Goal: Information Seeking & Learning: Learn about a topic

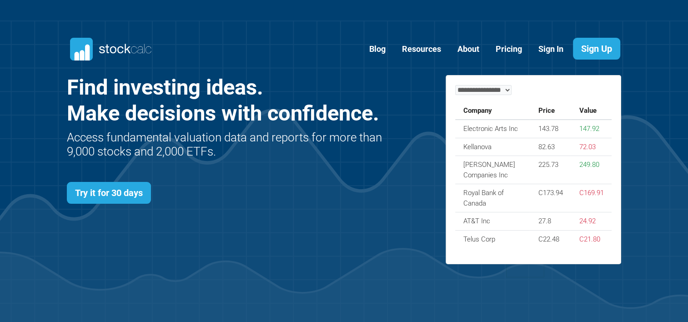
scroll to position [395, 582]
click at [381, 49] on link "Blog" at bounding box center [377, 49] width 30 height 22
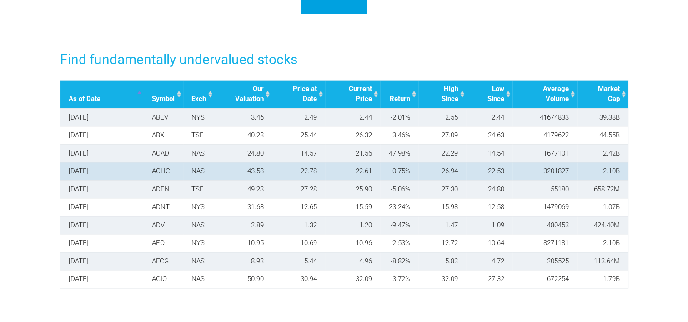
scroll to position [1263, 0]
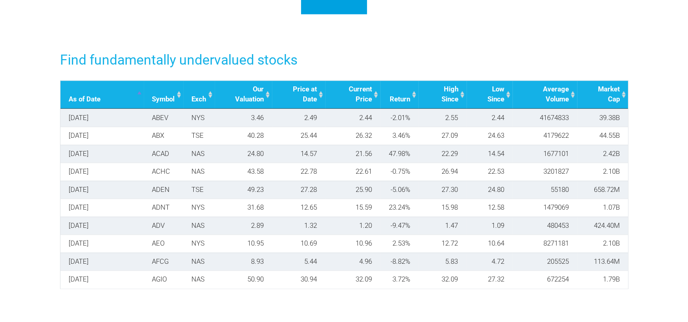
click at [183, 64] on h3 "Find fundamentally undervalued stocks" at bounding box center [344, 59] width 568 height 19
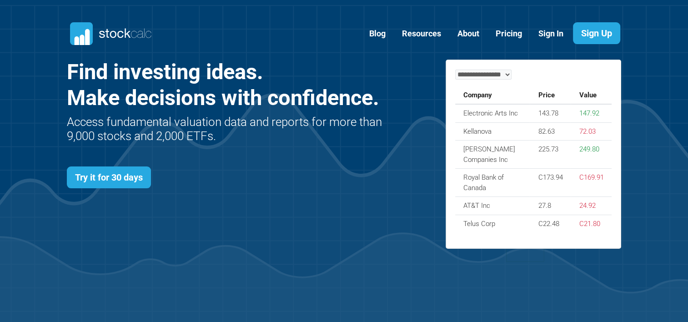
scroll to position [15, 0]
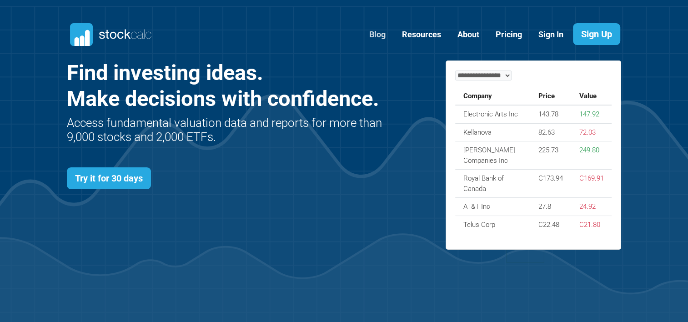
click at [383, 40] on link "Blog" at bounding box center [377, 35] width 30 height 22
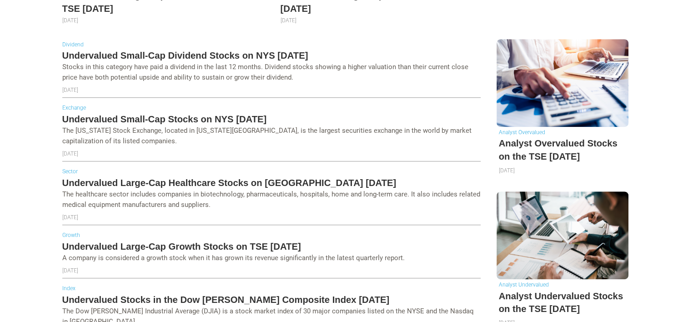
scroll to position [483, 0]
